Goal: Task Accomplishment & Management: Manage account settings

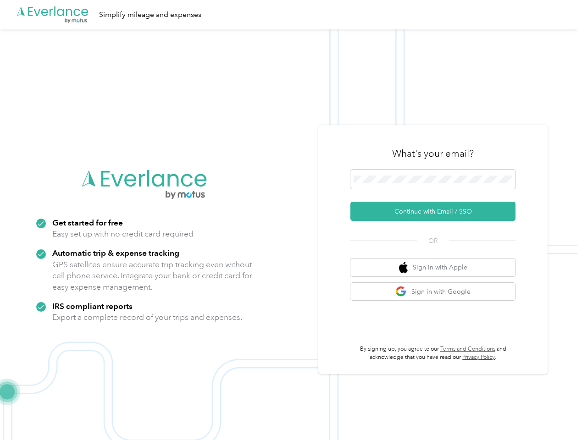
click at [291, 220] on img at bounding box center [289, 249] width 578 height 440
click at [291, 15] on div ".cls-1 { fill: #00adee; } .cls-2 { fill: #fff; } .cls-3 { fill: #707372; } .cls…" at bounding box center [289, 14] width 578 height 29
click at [437, 211] on button "Continue with Email / SSO" at bounding box center [432, 211] width 165 height 19
click at [437, 267] on button "Sign in with Apple" at bounding box center [432, 268] width 165 height 18
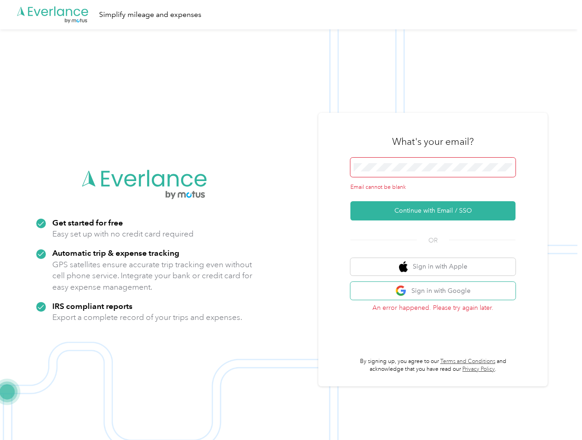
click at [437, 292] on button "Sign in with Google" at bounding box center [432, 291] width 165 height 18
